Goal: Information Seeking & Learning: Understand process/instructions

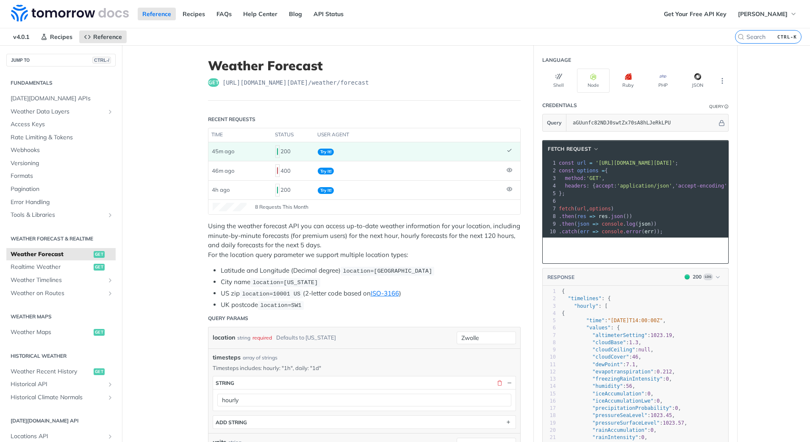
click at [629, 346] on span "1.3" at bounding box center [633, 343] width 9 height 6
click at [699, 80] on button "JSON" at bounding box center [697, 81] width 33 height 24
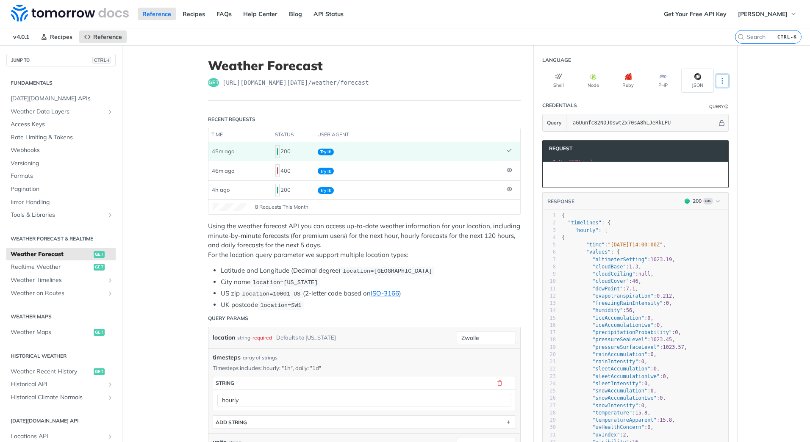
click at [720, 78] on icon "More ellipsis" at bounding box center [722, 81] width 8 height 8
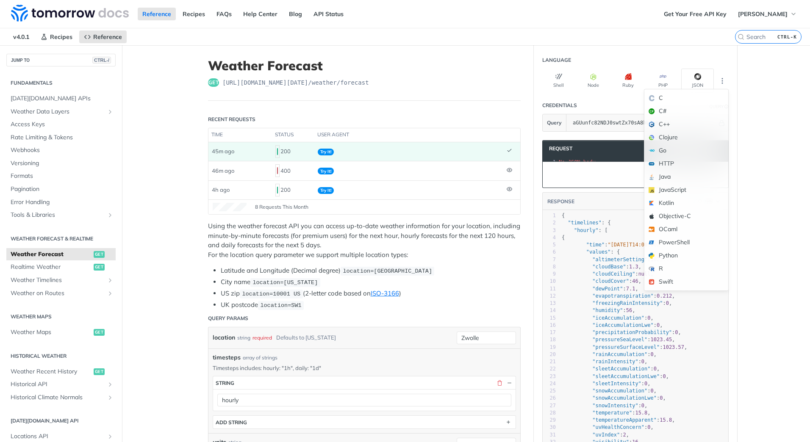
click at [668, 259] on div "Python" at bounding box center [686, 255] width 84 height 13
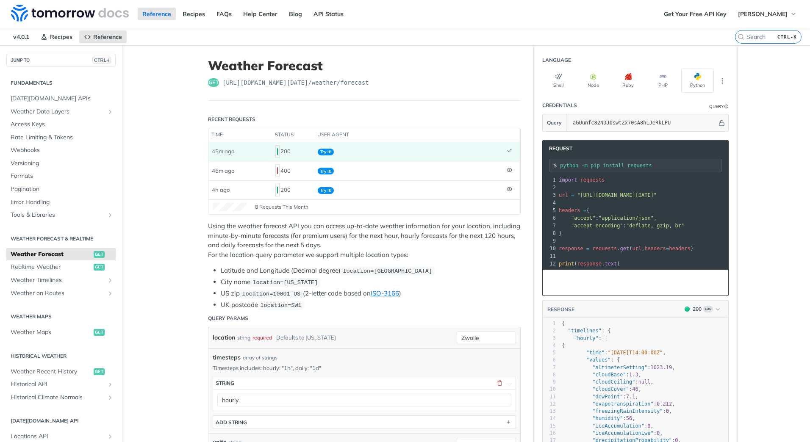
click at [726, 80] on section "Language Shell Node Ruby PHP Python" at bounding box center [635, 72] width 203 height 41
click at [722, 80] on icon "More ellipsis" at bounding box center [722, 81] width 8 height 8
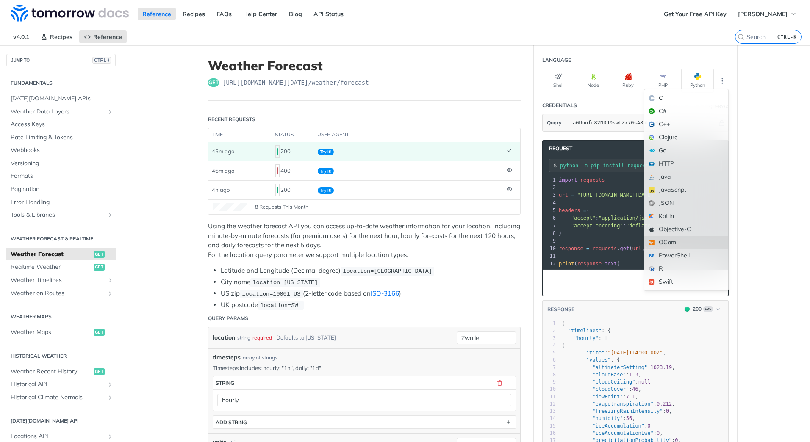
click at [671, 243] on div "OCaml" at bounding box center [686, 242] width 84 height 13
type input "opam install cohttp-lwt-unix cohttp-async"
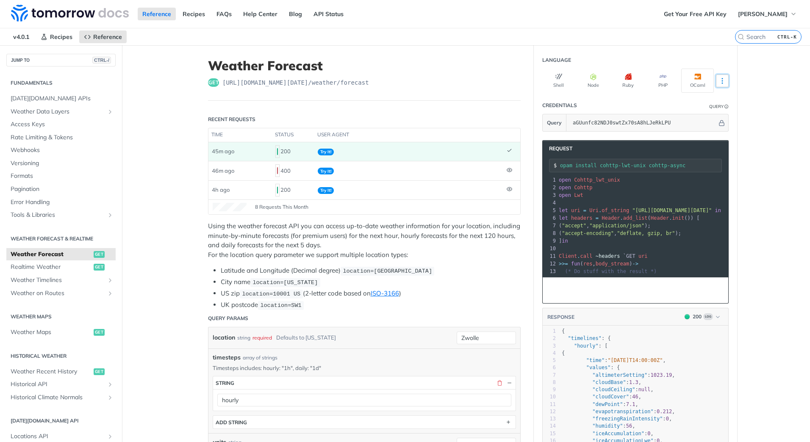
click at [719, 82] on icon "More ellipsis" at bounding box center [722, 81] width 8 height 8
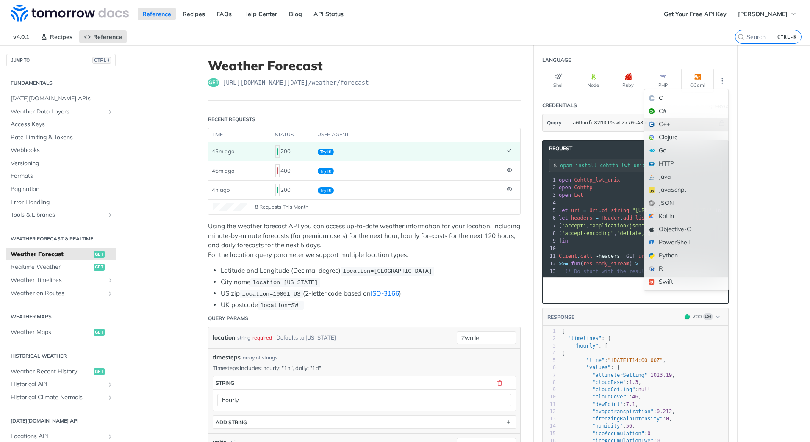
click at [673, 120] on div "C++" at bounding box center [686, 124] width 84 height 13
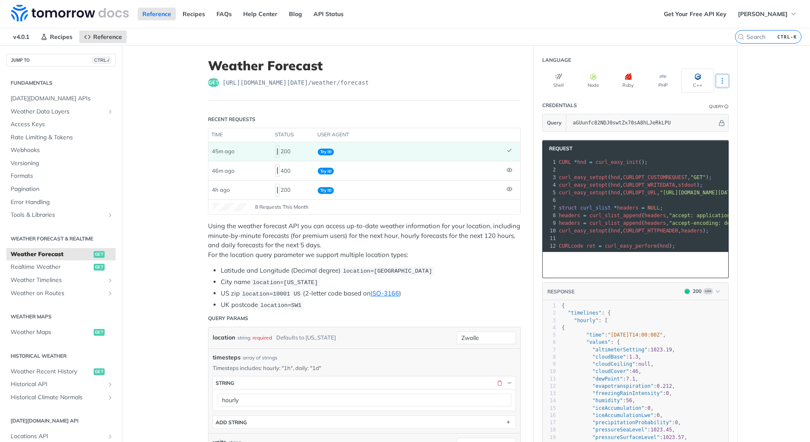
click at [722, 79] on icon "More ellipsis" at bounding box center [722, 80] width 1 height 5
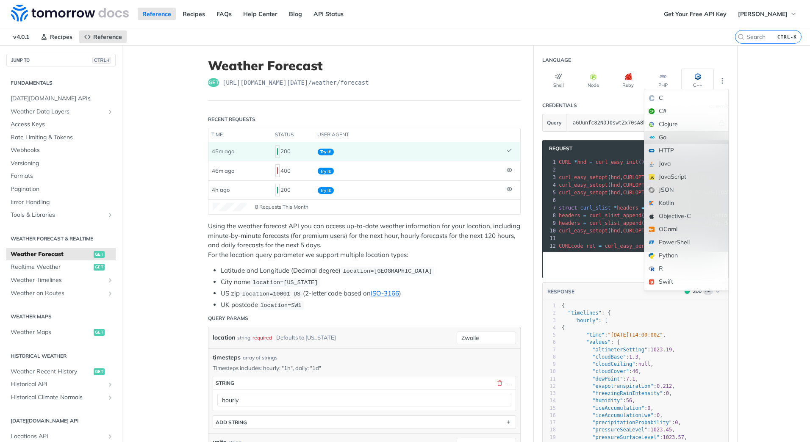
click at [667, 136] on div "Go" at bounding box center [686, 137] width 84 height 13
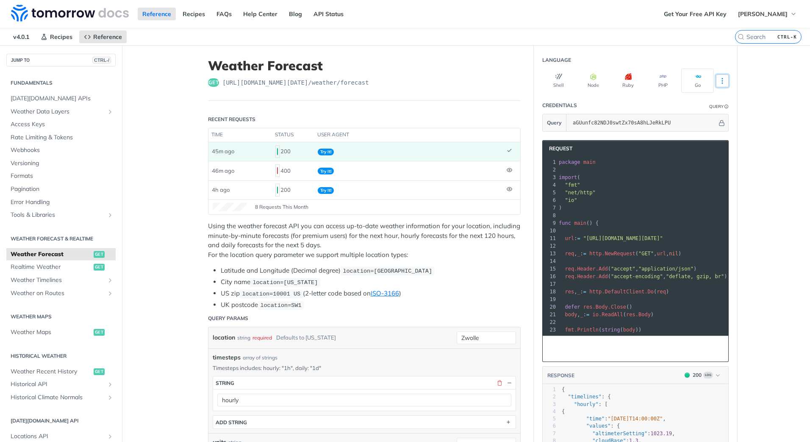
click at [718, 80] on icon "More ellipsis" at bounding box center [722, 81] width 8 height 8
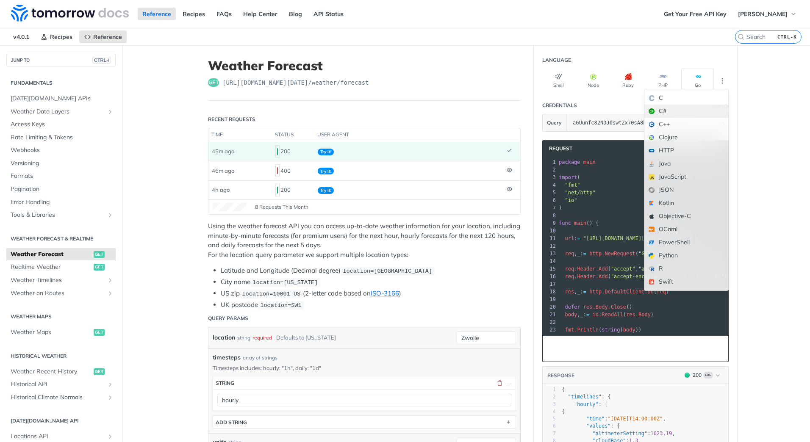
click at [684, 111] on div "C#" at bounding box center [686, 111] width 84 height 13
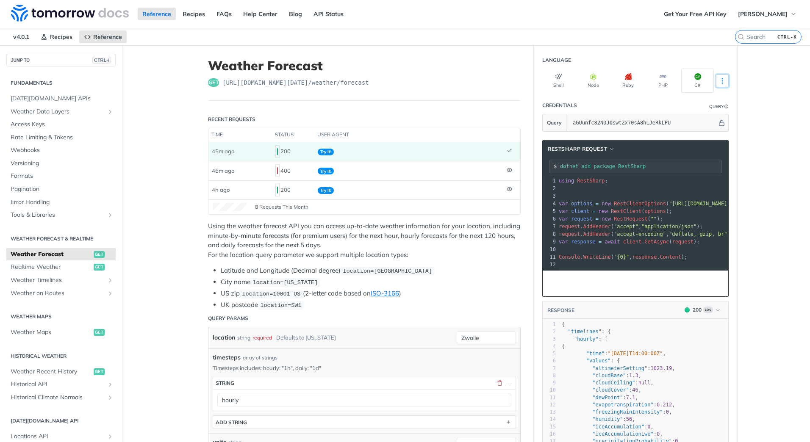
click at [721, 78] on icon "More ellipsis" at bounding box center [722, 81] width 8 height 8
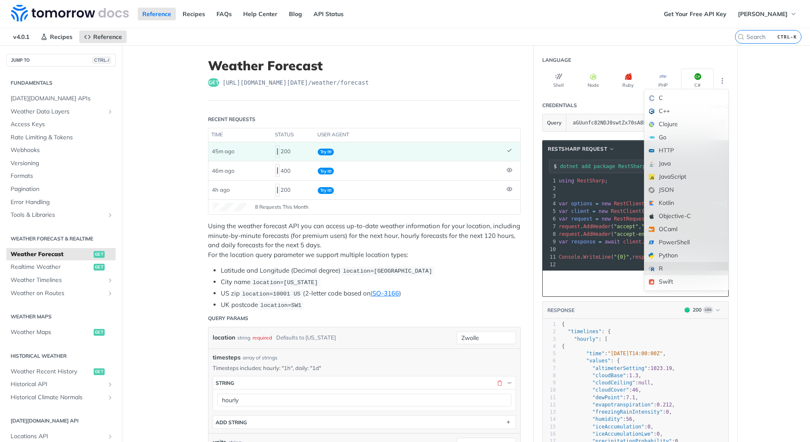
click at [665, 265] on div "R" at bounding box center [686, 268] width 84 height 13
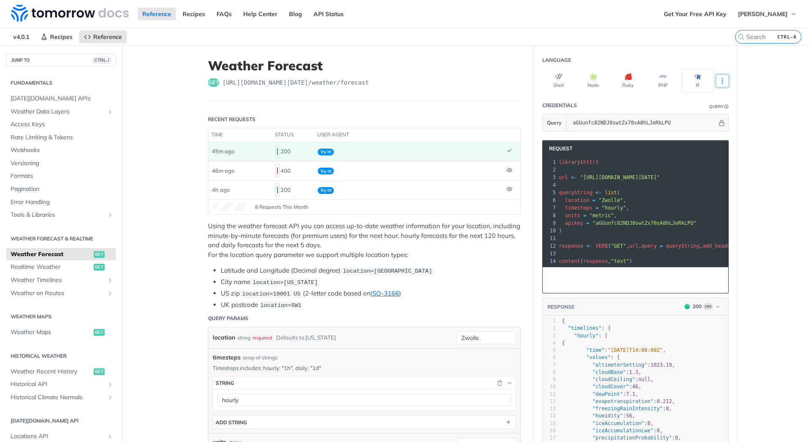
click at [718, 81] on icon "More ellipsis" at bounding box center [722, 81] width 8 height 8
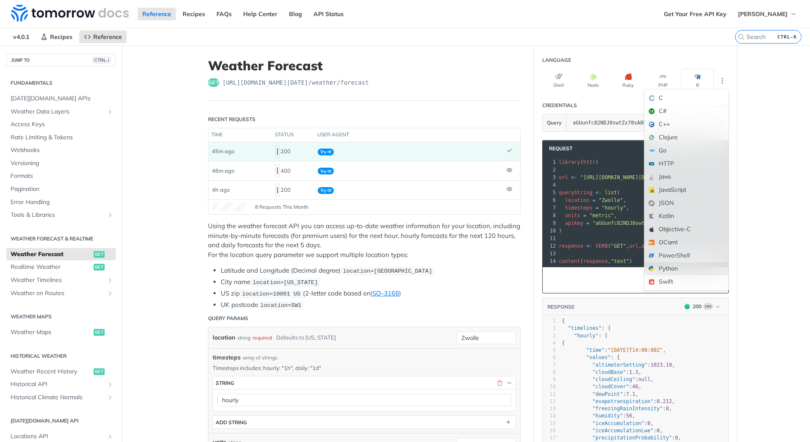
click at [674, 266] on div "Python" at bounding box center [686, 268] width 84 height 13
